Goal: Information Seeking & Learning: Learn about a topic

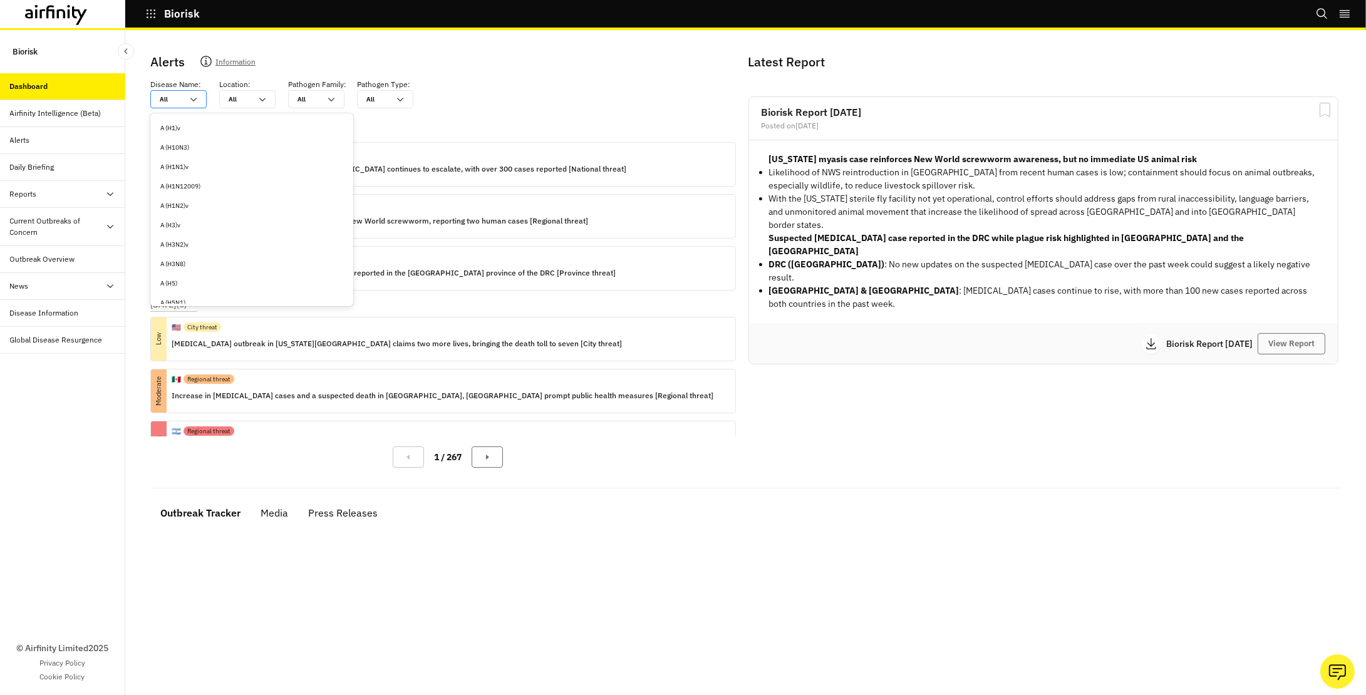
click at [181, 99] on div at bounding box center [171, 99] width 23 height 12
click at [237, 99] on div at bounding box center [240, 99] width 23 height 12
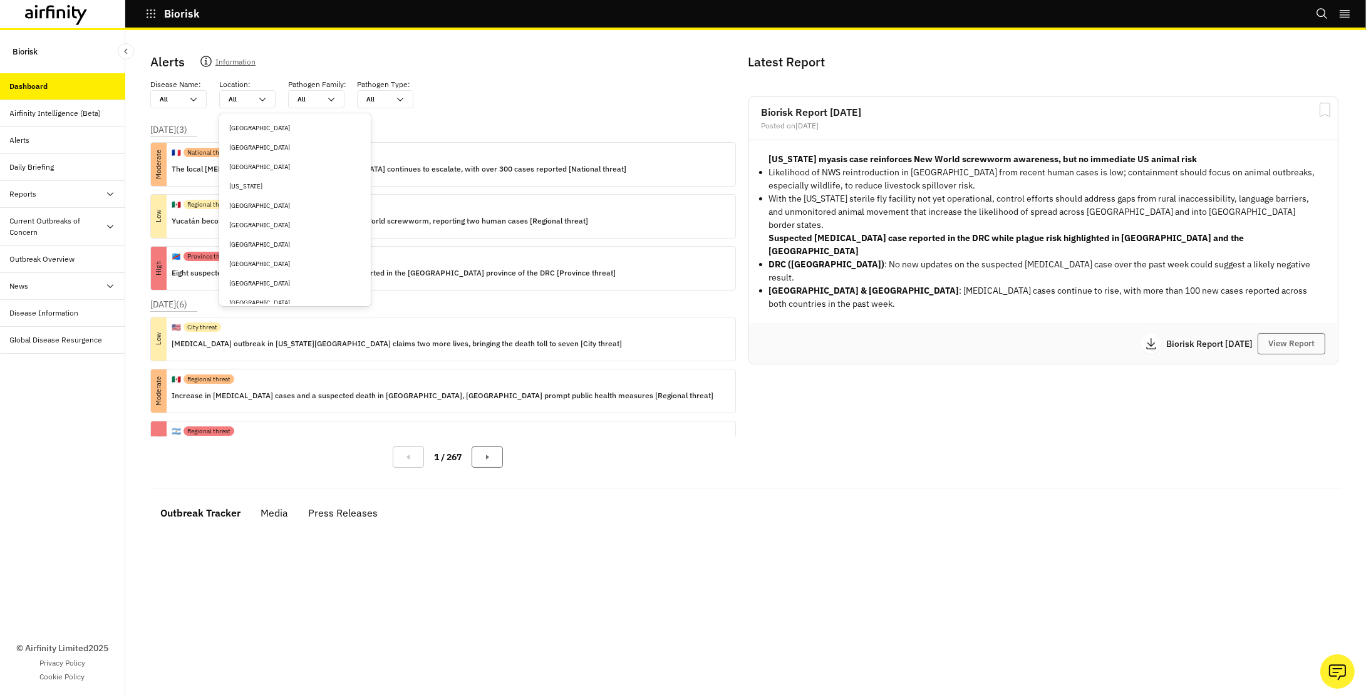
type input "a"
type input "ar"
type input "arg"
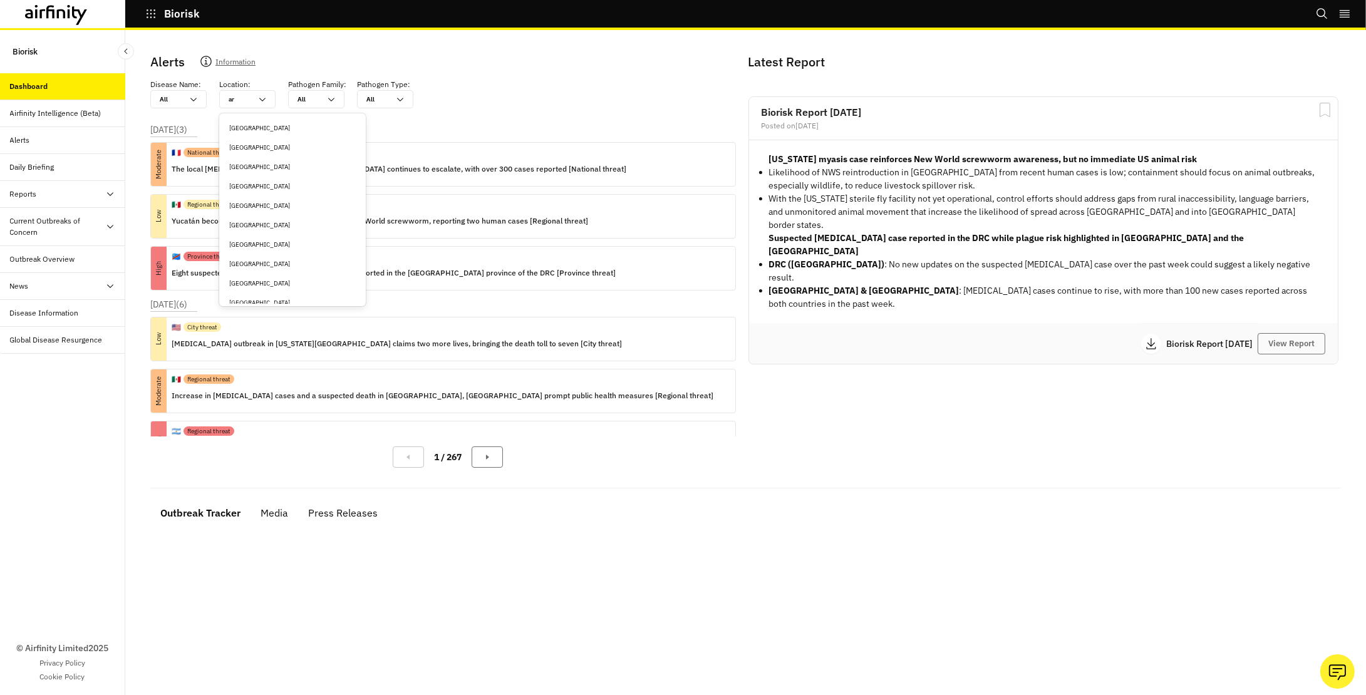
type input "arg"
type input "arge"
click at [237, 128] on div "[GEOGRAPHIC_DATA]" at bounding box center [281, 127] width 105 height 9
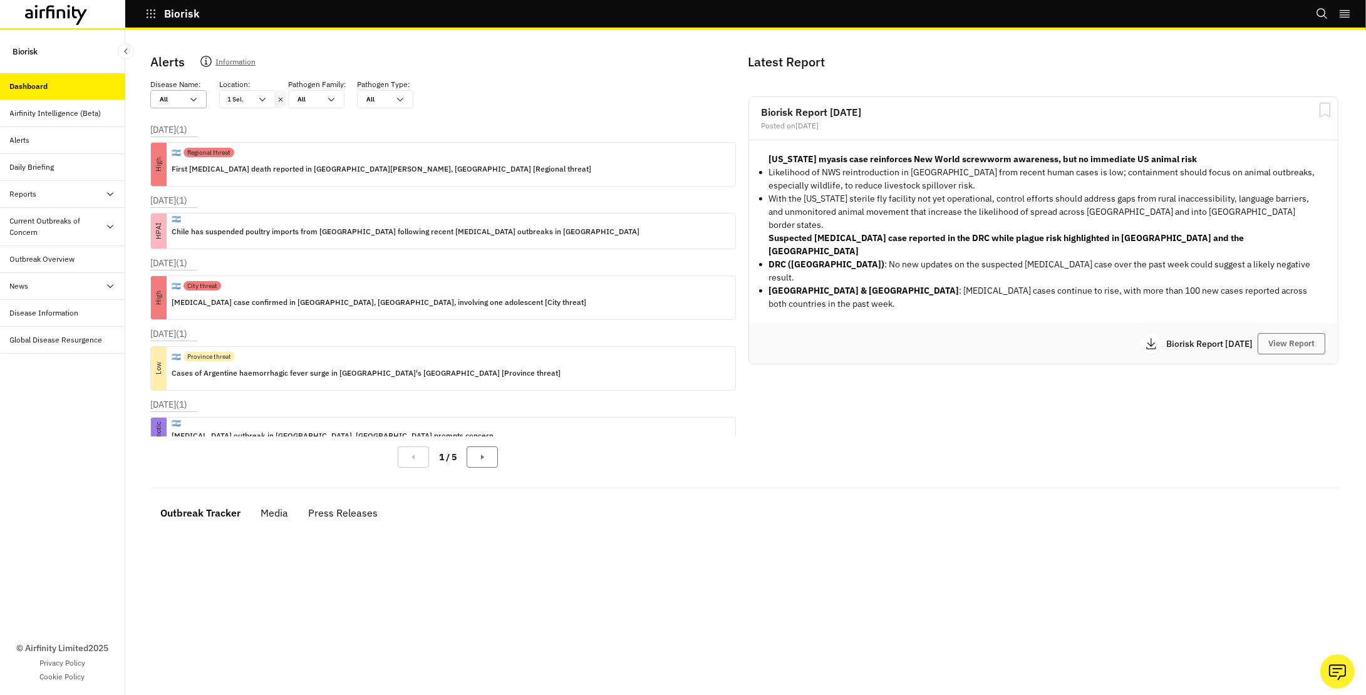
click at [180, 103] on div at bounding box center [171, 99] width 23 height 12
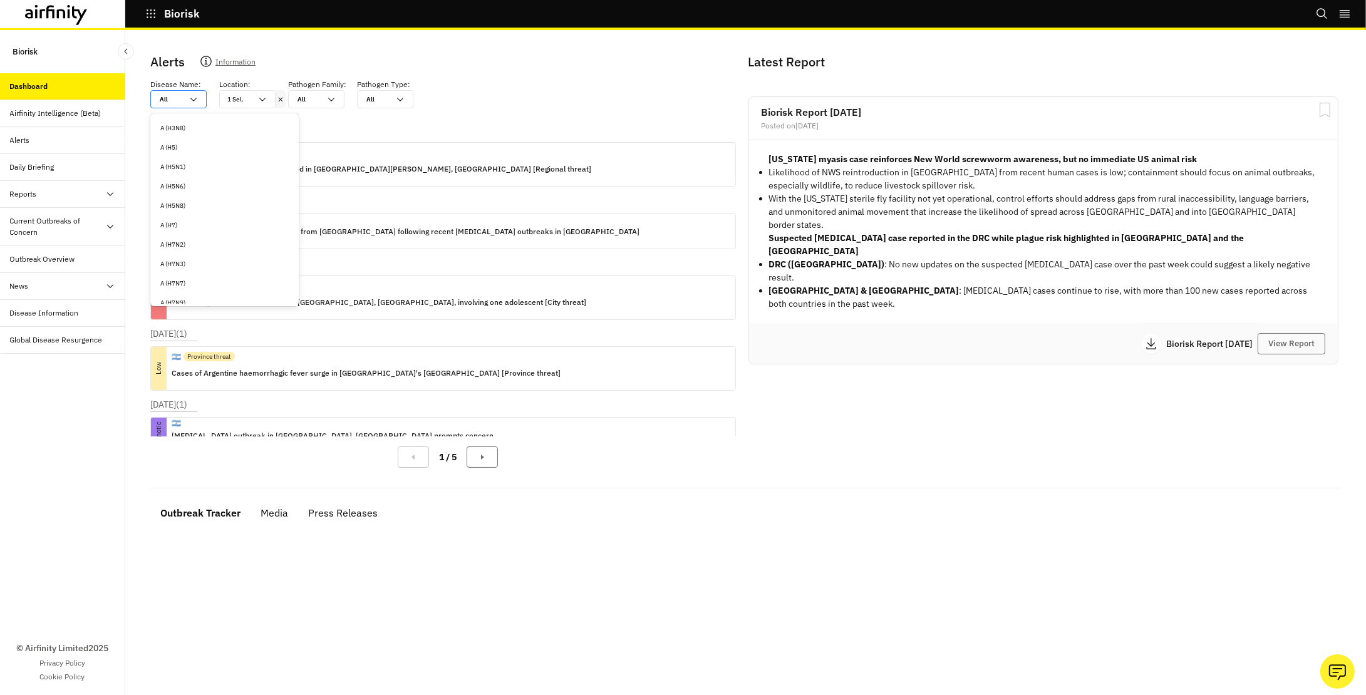
type input "h"
type input "ha"
type input "han"
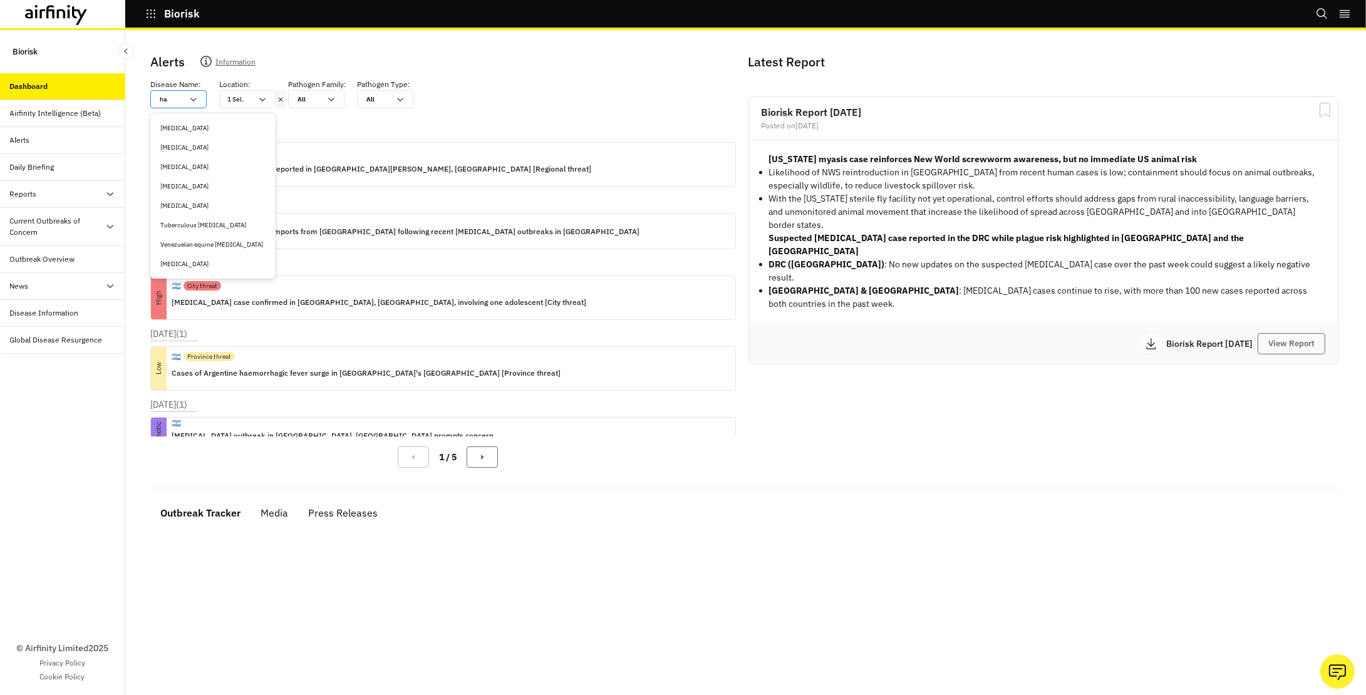
type input "han"
type input "hant"
type input "hanta"
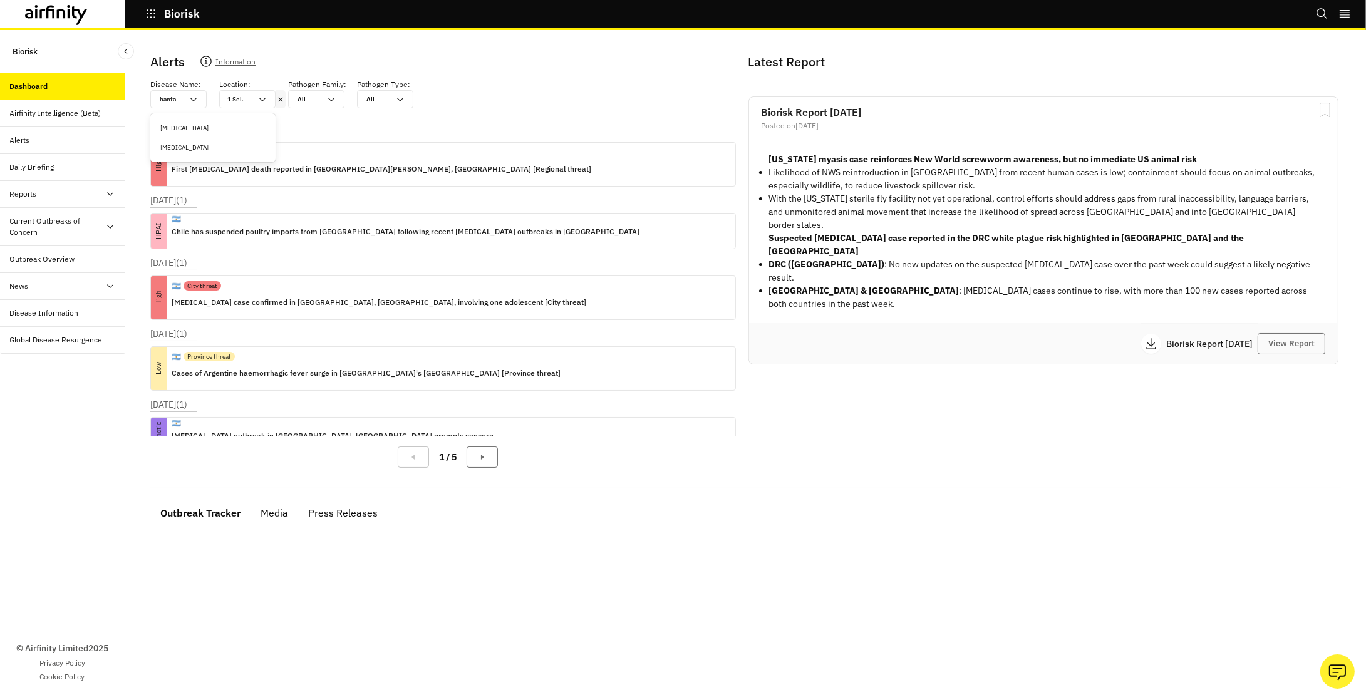
click at [197, 120] on div "[MEDICAL_DATA]" at bounding box center [213, 127] width 120 height 19
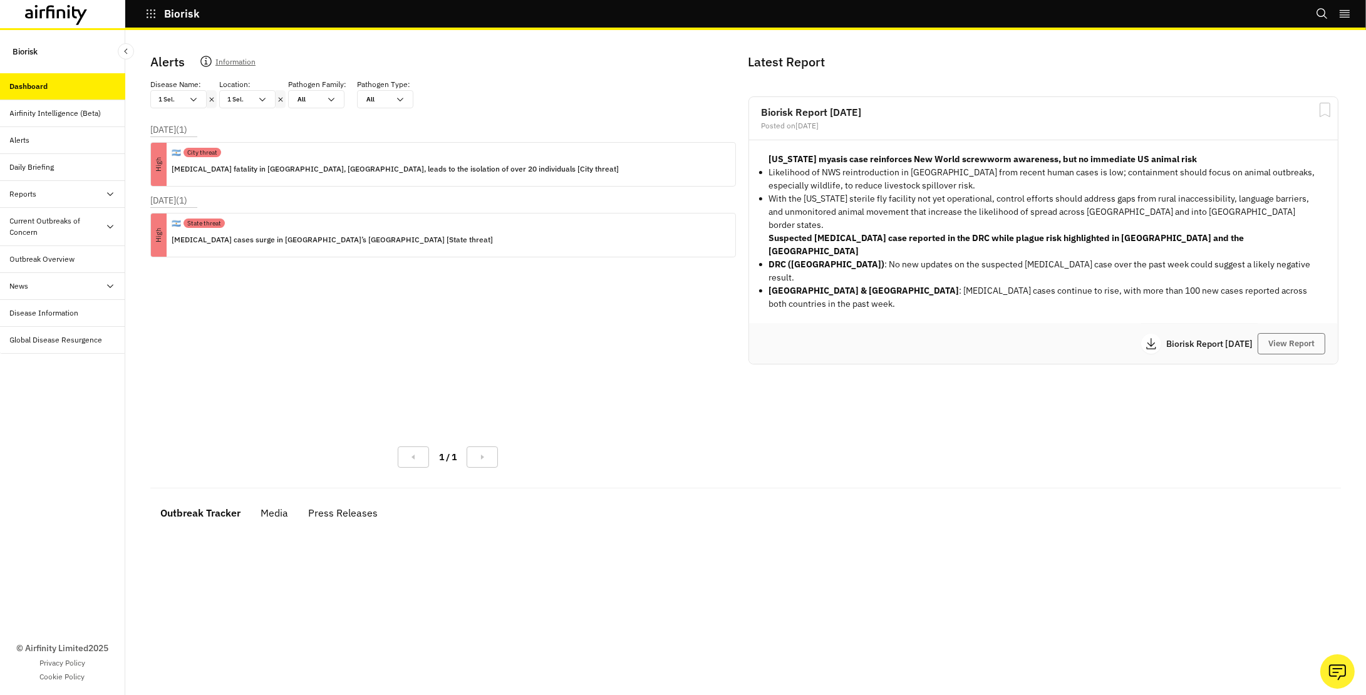
click at [212, 98] on icon at bounding box center [212, 99] width 4 height 4
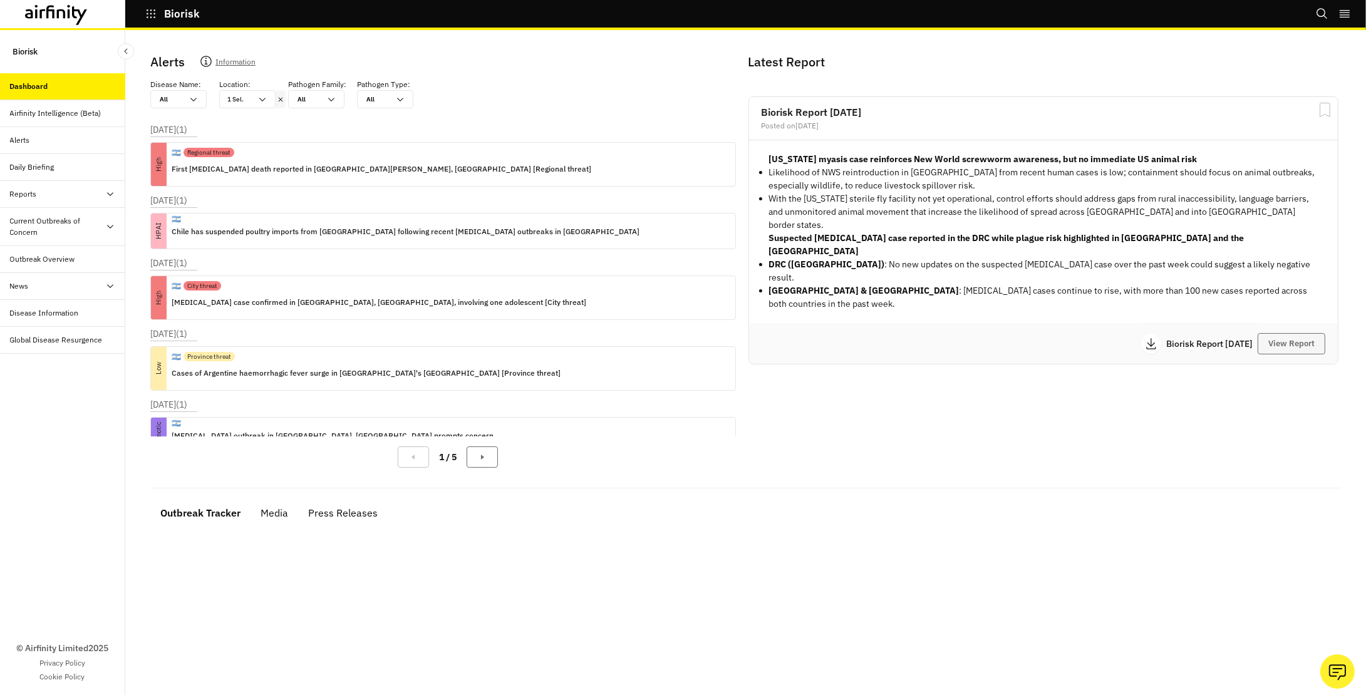
click at [1284, 333] on button "View Report" at bounding box center [1292, 343] width 68 height 21
